Goal: Download file/media

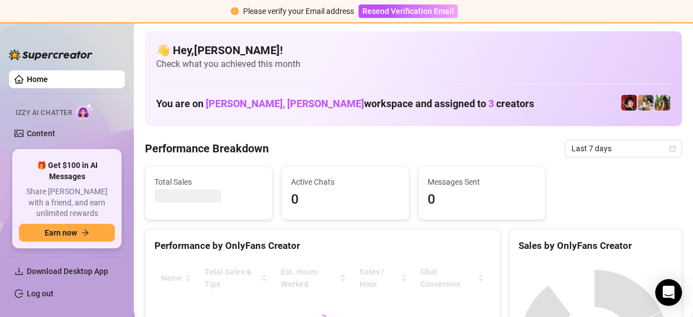
scroll to position [70, 0]
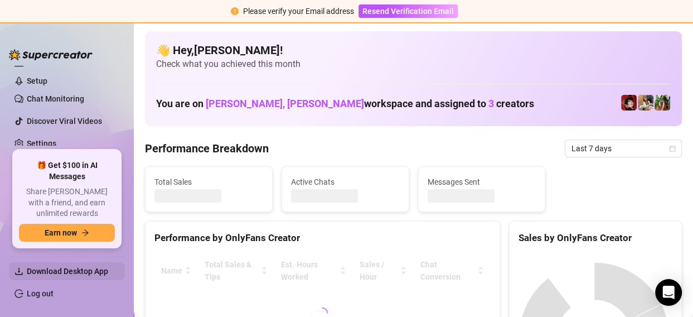
click at [100, 272] on span "Download Desktop App" at bounding box center [67, 270] width 81 height 9
